Goal: Information Seeking & Learning: Find specific page/section

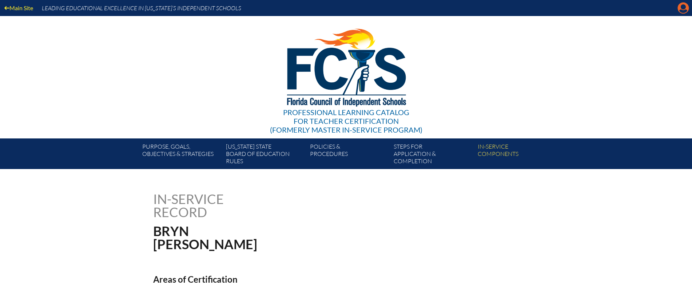
click at [682, 12] on icon "Manage account" at bounding box center [684, 8] width 12 height 12
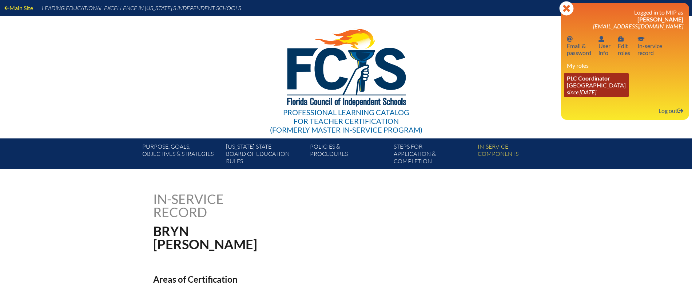
click at [583, 90] on icon "since [DATE]" at bounding box center [581, 91] width 29 height 7
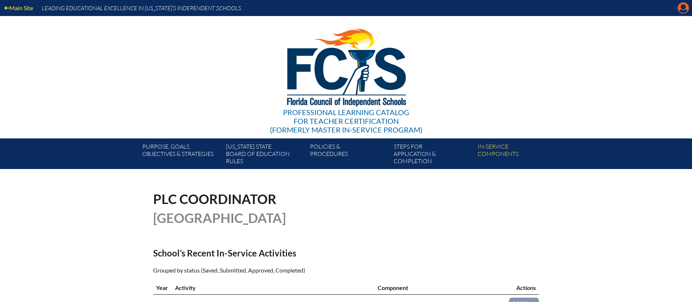
click at [683, 11] on icon "Manage account" at bounding box center [684, 8] width 12 height 12
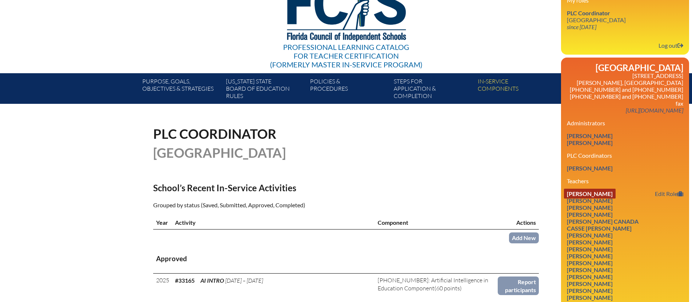
scroll to position [66, 0]
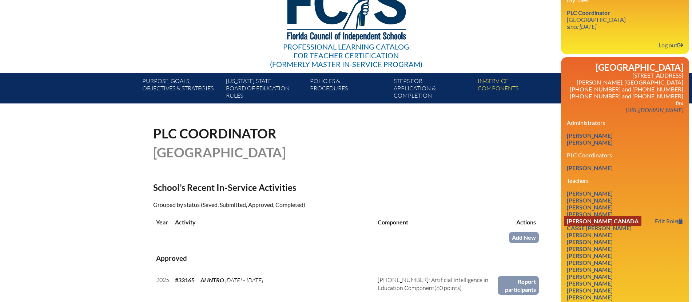
click at [593, 216] on link "[PERSON_NAME] Canada" at bounding box center [603, 221] width 78 height 10
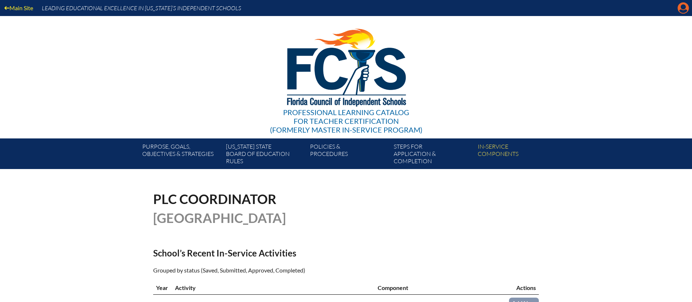
click at [682, 10] on icon "Manage account" at bounding box center [684, 8] width 12 height 12
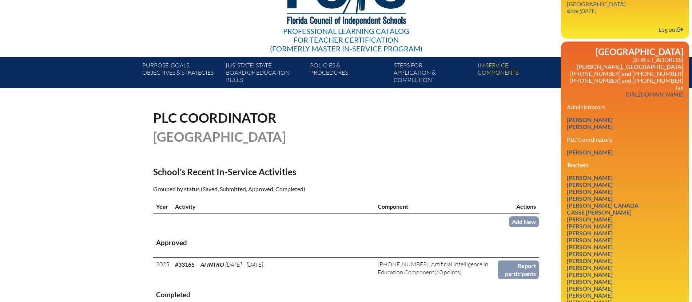
scroll to position [82, 0]
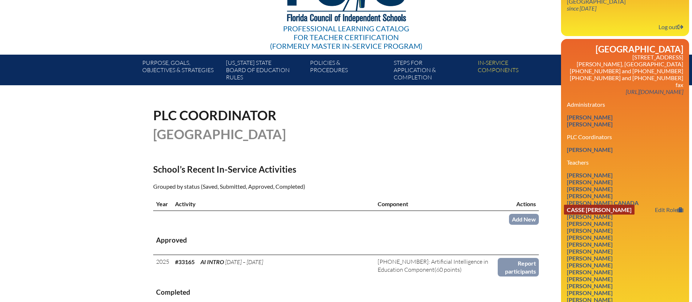
click at [597, 205] on link "Casse [PERSON_NAME]" at bounding box center [599, 210] width 71 height 10
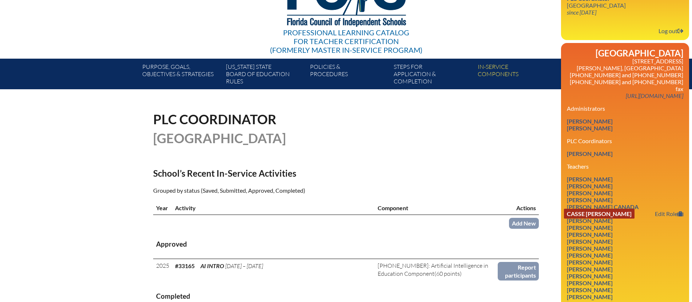
scroll to position [80, 0]
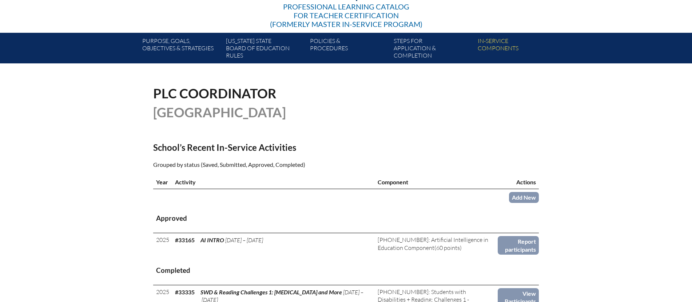
scroll to position [108, 0]
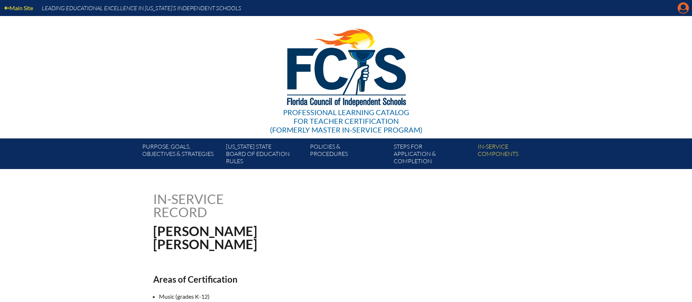
click at [679, 10] on icon at bounding box center [683, 8] width 11 height 11
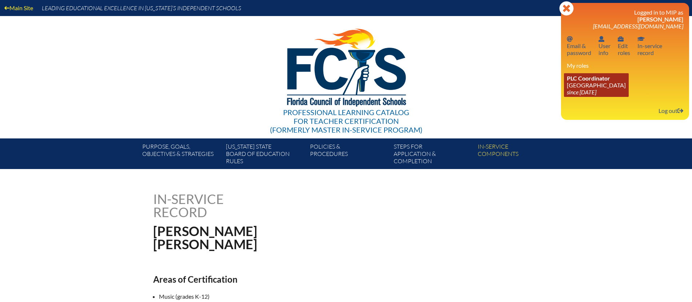
click at [585, 81] on span "PLC Coordinator" at bounding box center [588, 78] width 43 height 7
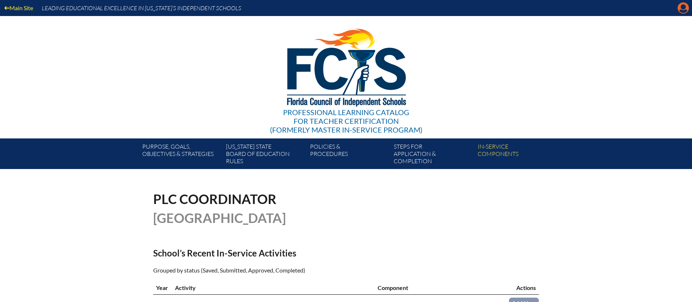
click at [682, 8] on icon "Manage account" at bounding box center [684, 8] width 12 height 12
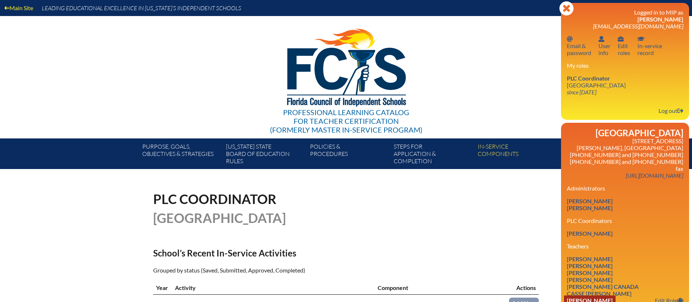
click at [587, 295] on link "[PERSON_NAME]" at bounding box center [590, 300] width 52 height 10
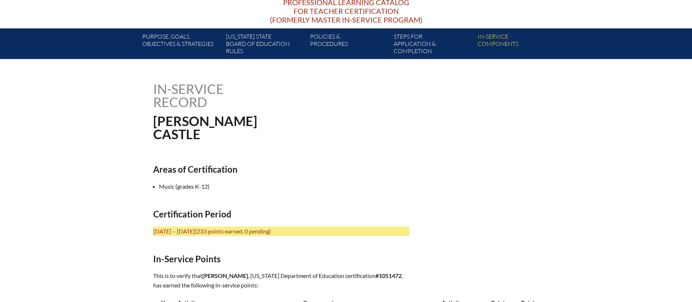
scroll to position [110, 0]
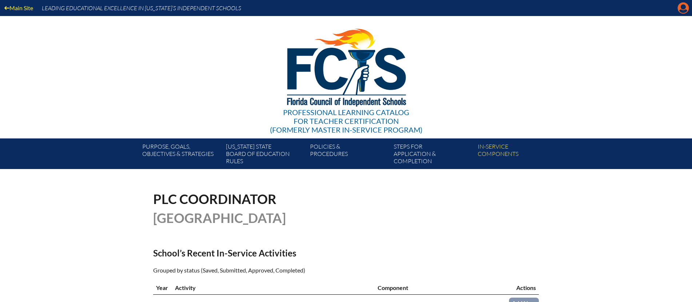
click at [684, 9] on icon "Manage account" at bounding box center [684, 8] width 12 height 12
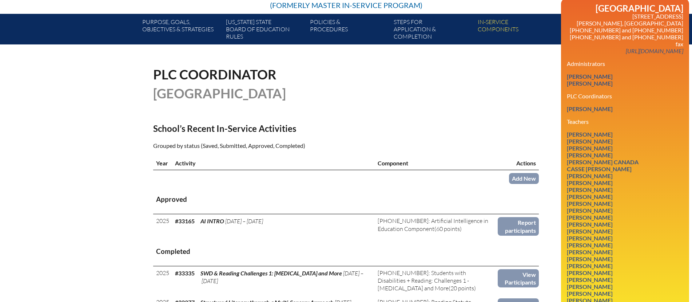
scroll to position [128, 0]
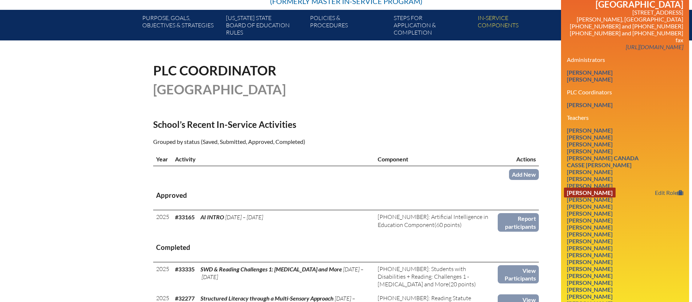
click at [604, 187] on link "Anthony DiGiovanni" at bounding box center [590, 192] width 52 height 10
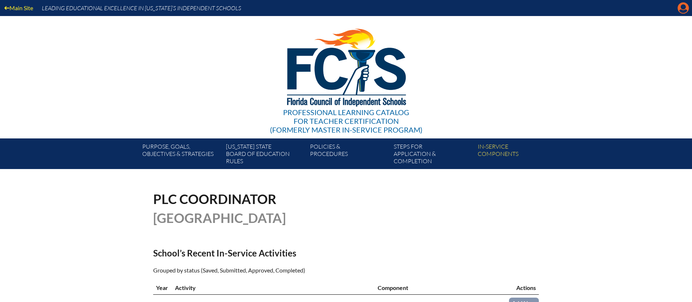
click at [682, 8] on icon "Manage account" at bounding box center [684, 8] width 12 height 12
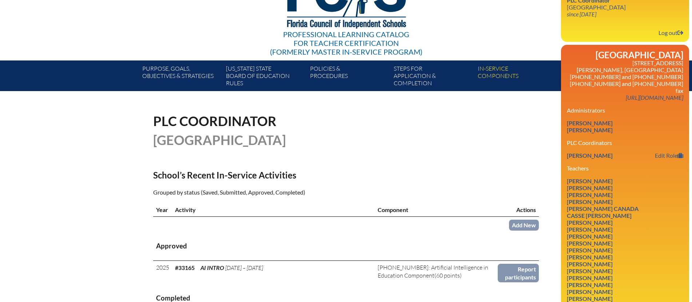
scroll to position [79, 0]
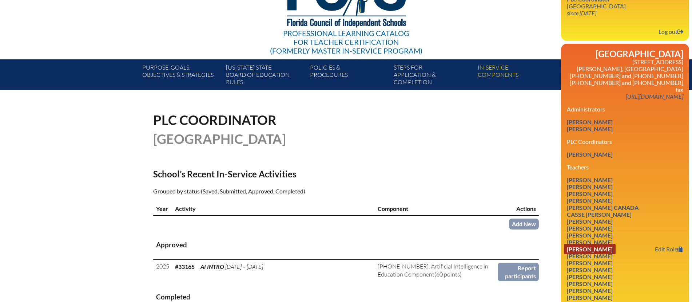
click at [594, 244] on link "[PERSON_NAME]" at bounding box center [590, 249] width 52 height 10
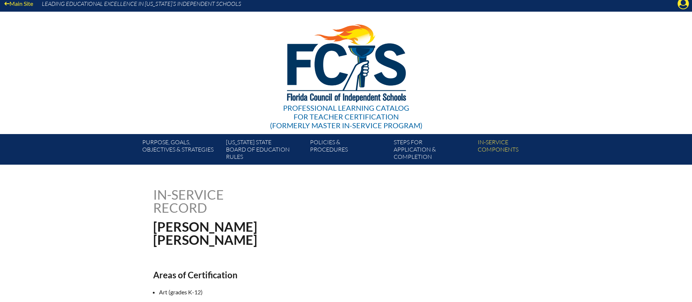
scroll to position [4, 0]
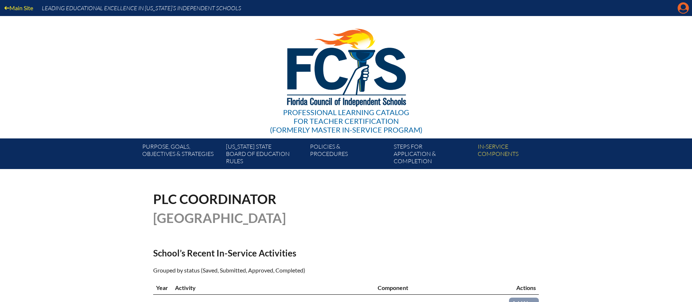
click at [683, 8] on icon "Manage account" at bounding box center [684, 8] width 12 height 12
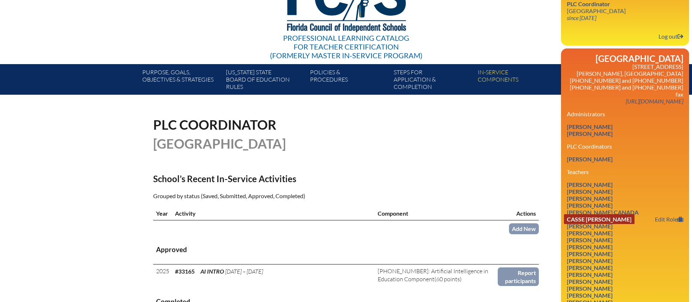
scroll to position [76, 0]
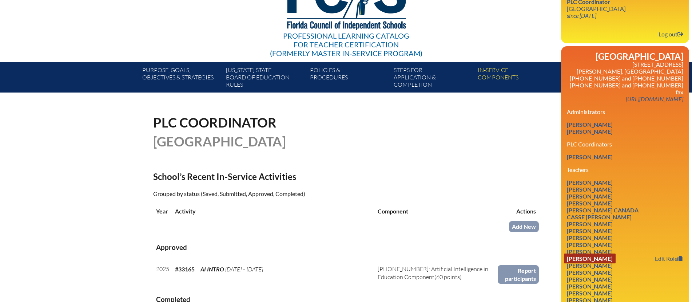
click at [586, 253] on link "Jennifer Friscia" at bounding box center [590, 258] width 52 height 10
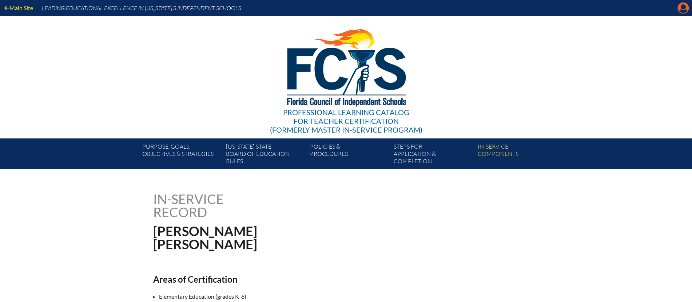
click at [684, 10] on icon "Manage account" at bounding box center [684, 8] width 12 height 12
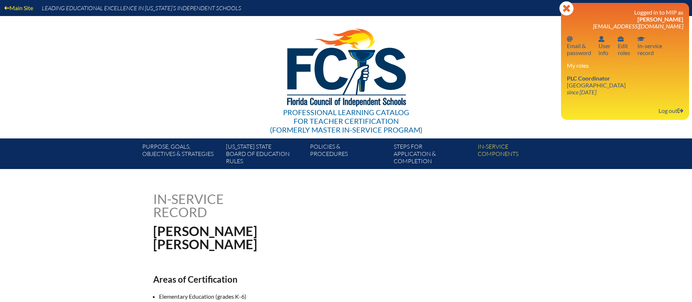
click at [512, 47] on div "Professional Learning Catalog for Teacher Certification (formerly Master In-ser…" at bounding box center [346, 77] width 443 height 122
click at [568, 9] on icon "Close" at bounding box center [566, 8] width 15 height 15
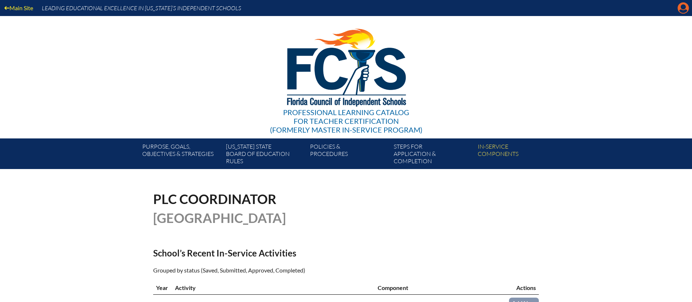
click at [681, 7] on icon "Manage account" at bounding box center [684, 8] width 12 height 12
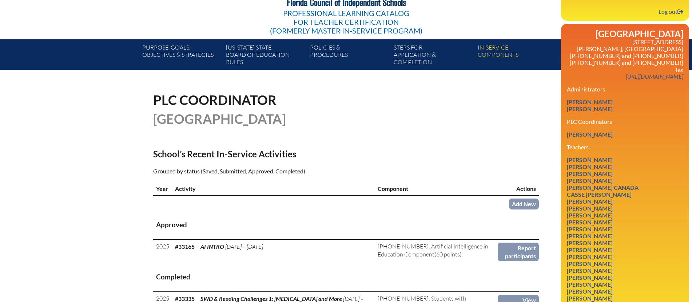
scroll to position [100, 0]
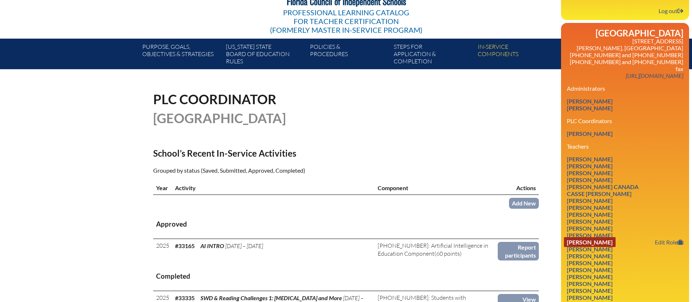
click at [579, 237] on link "Justine Habicht" at bounding box center [590, 242] width 52 height 10
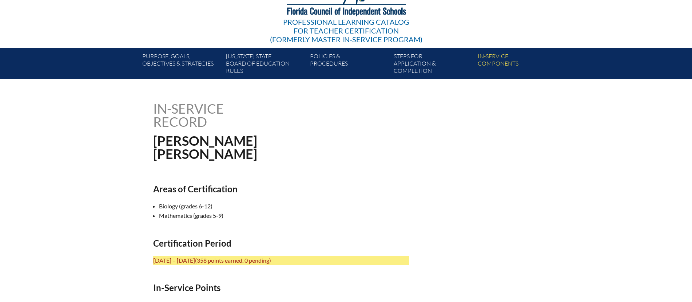
scroll to position [91, 0]
